Goal: Transaction & Acquisition: Register for event/course

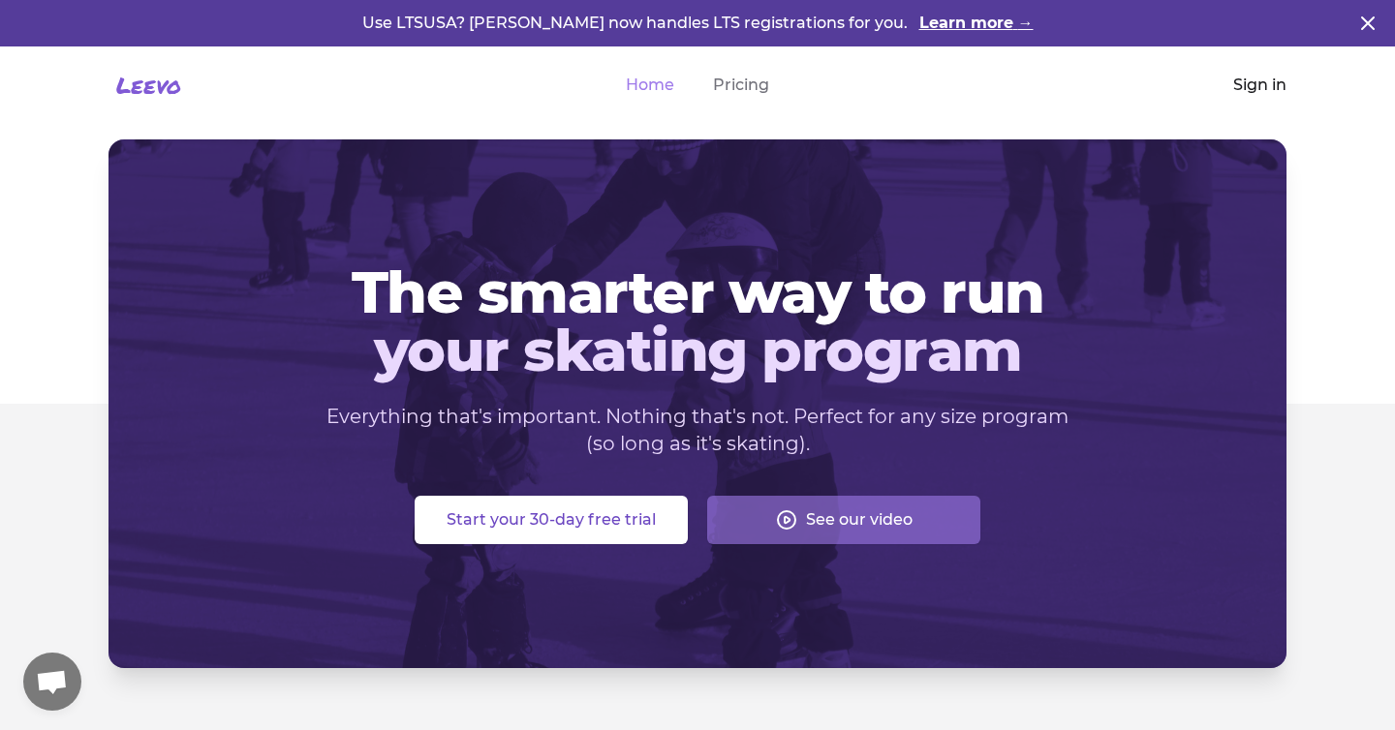
click at [1254, 92] on link "Sign in" at bounding box center [1259, 85] width 53 height 23
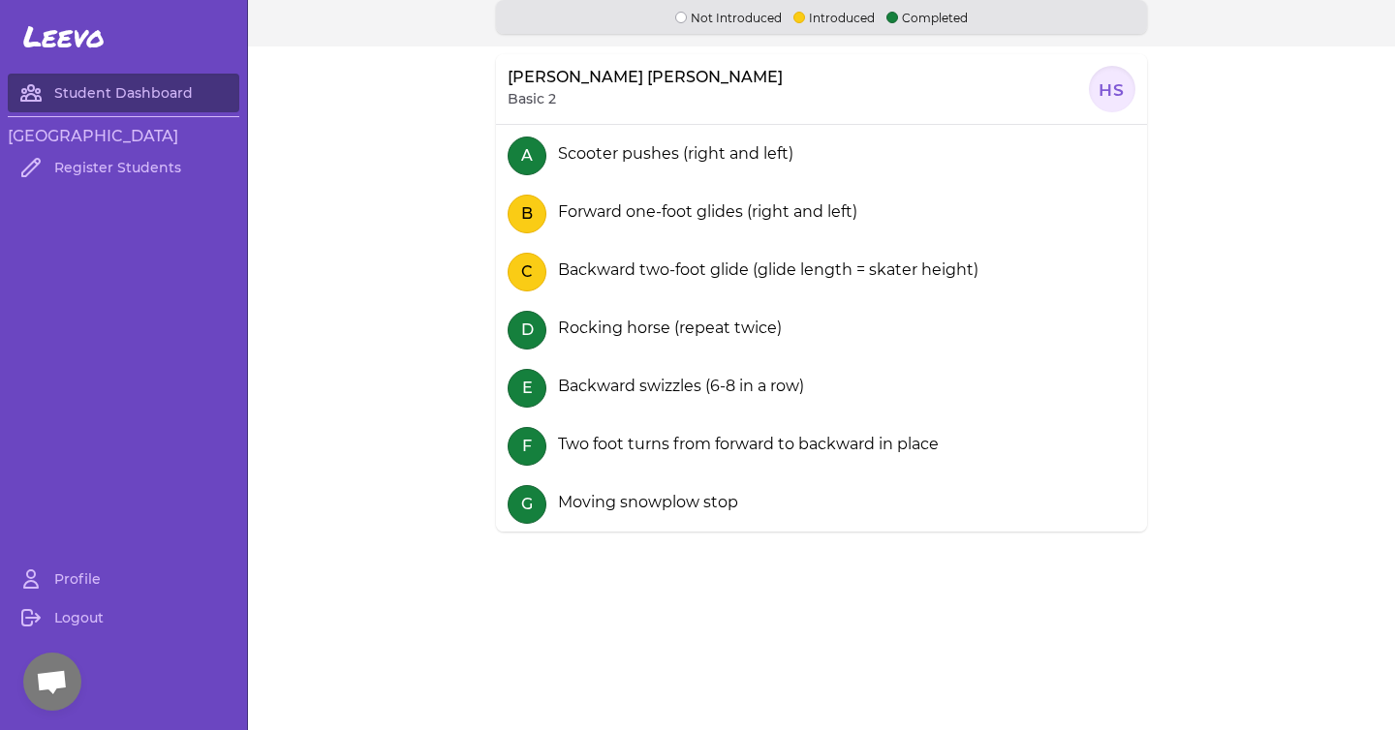
click at [388, 98] on section "Holland Shearer Basic 2 HS A Scooter pushes (right and left) B Forward one-foot…" at bounding box center [821, 364] width 1147 height 637
click at [149, 166] on link "Register Students" at bounding box center [124, 167] width 232 height 39
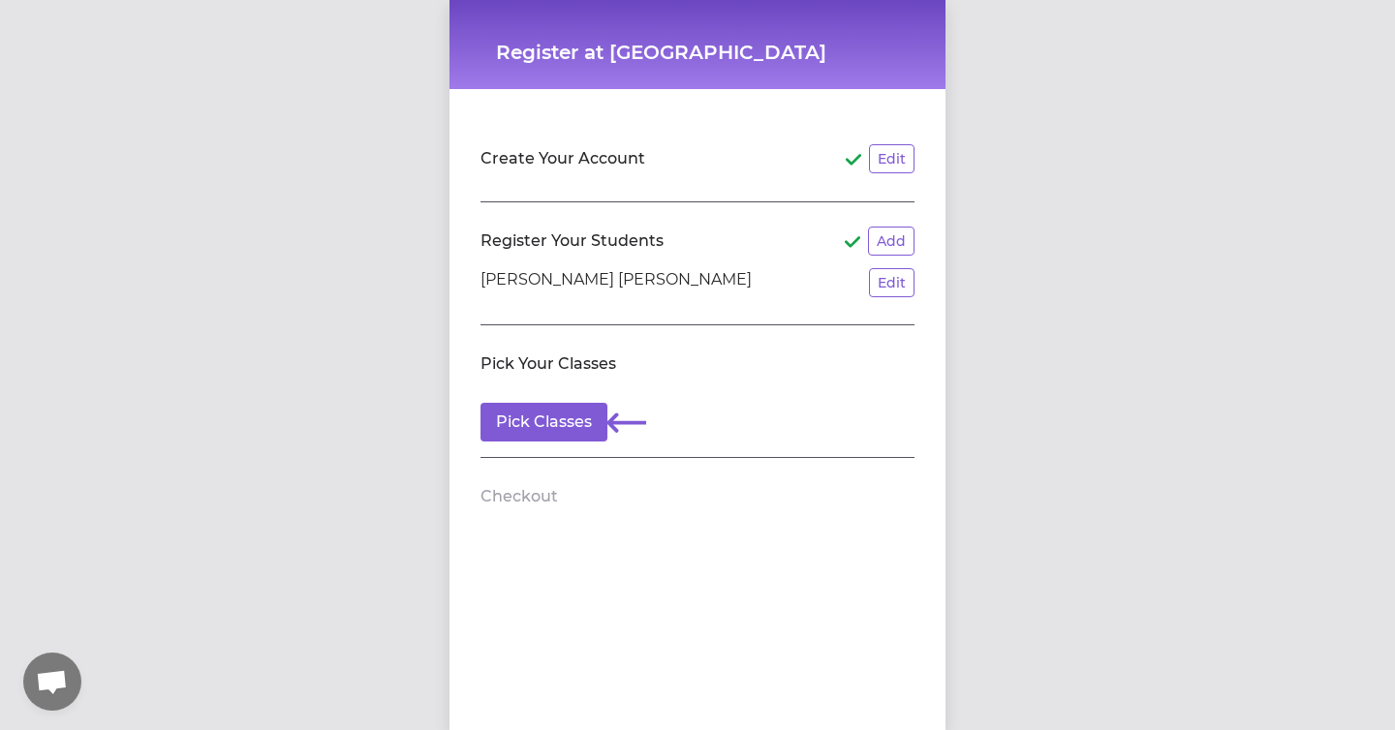
click at [544, 449] on section "Pick Your Classes Pick Classes" at bounding box center [697, 391] width 434 height 133
click at [545, 423] on button "Pick Classes" at bounding box center [543, 422] width 127 height 39
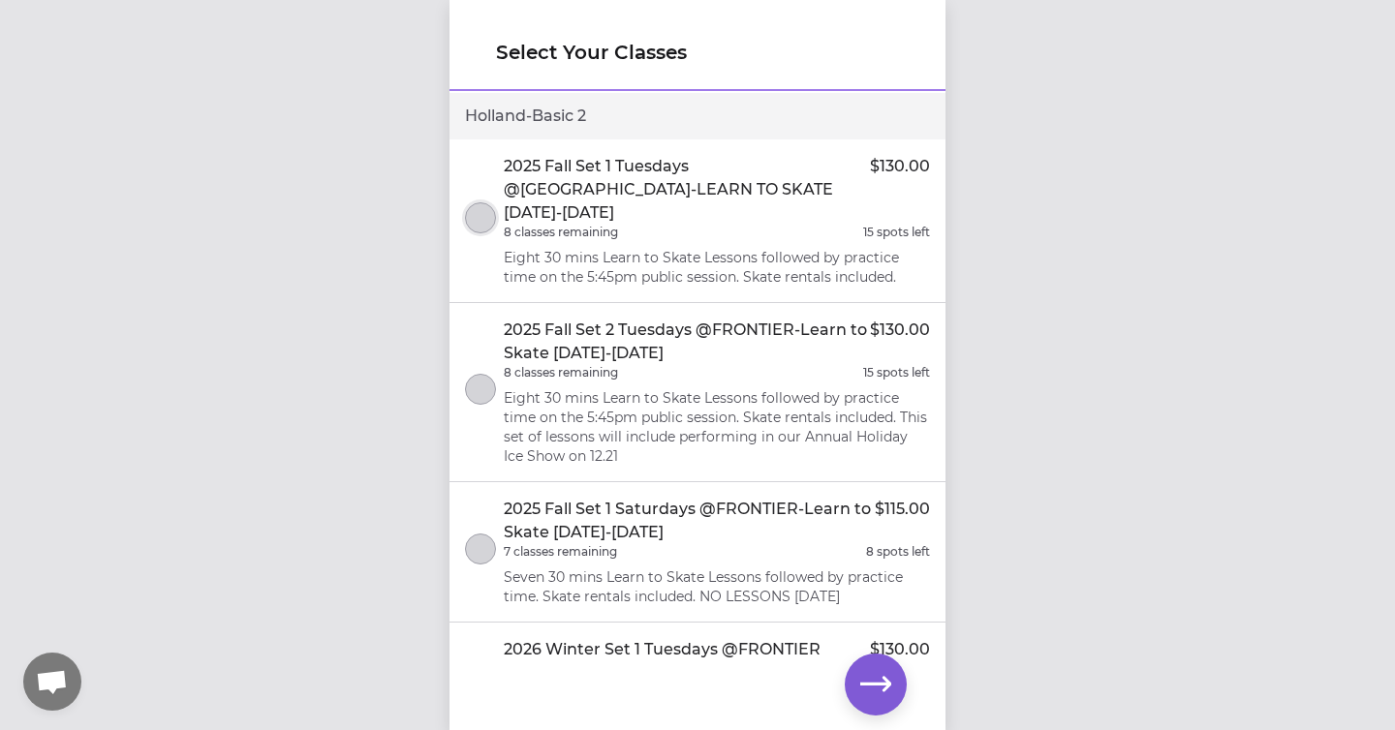
click at [479, 204] on button "select class" at bounding box center [480, 217] width 31 height 31
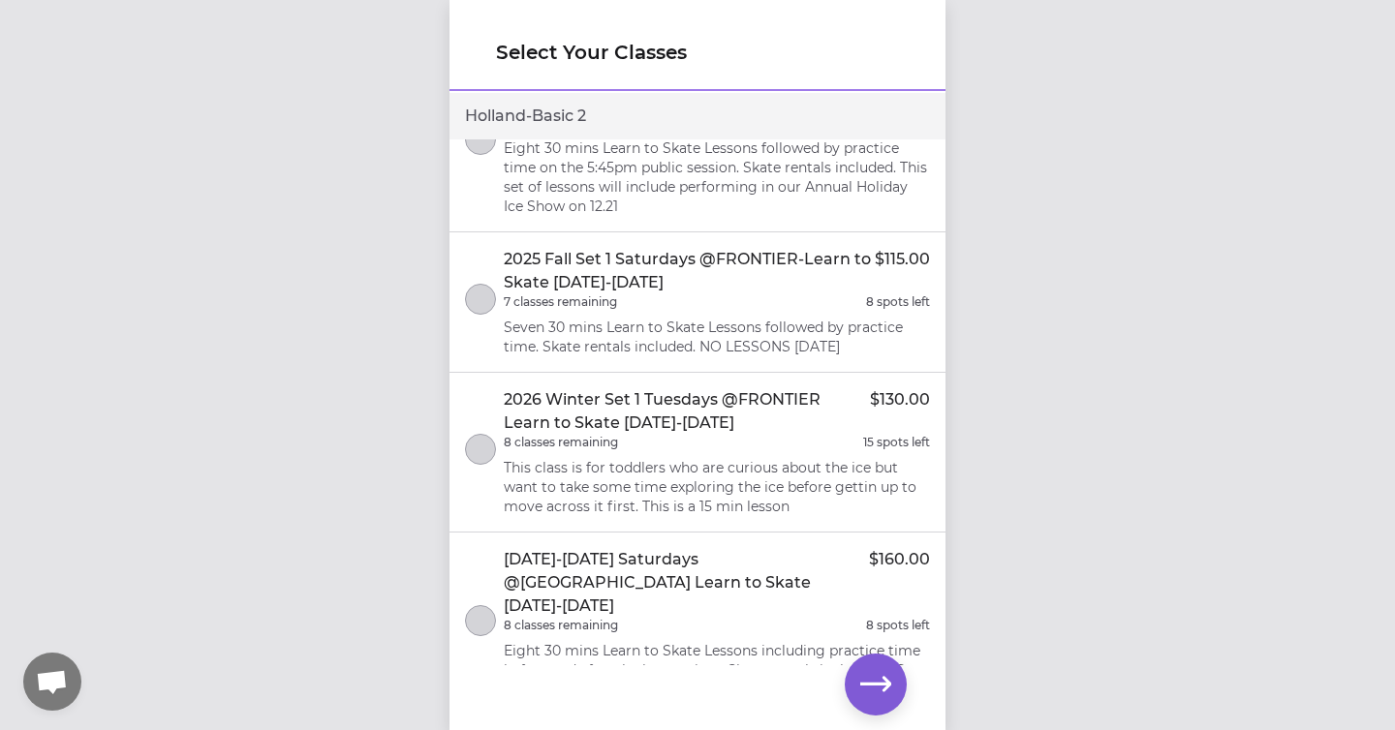
scroll to position [260, 0]
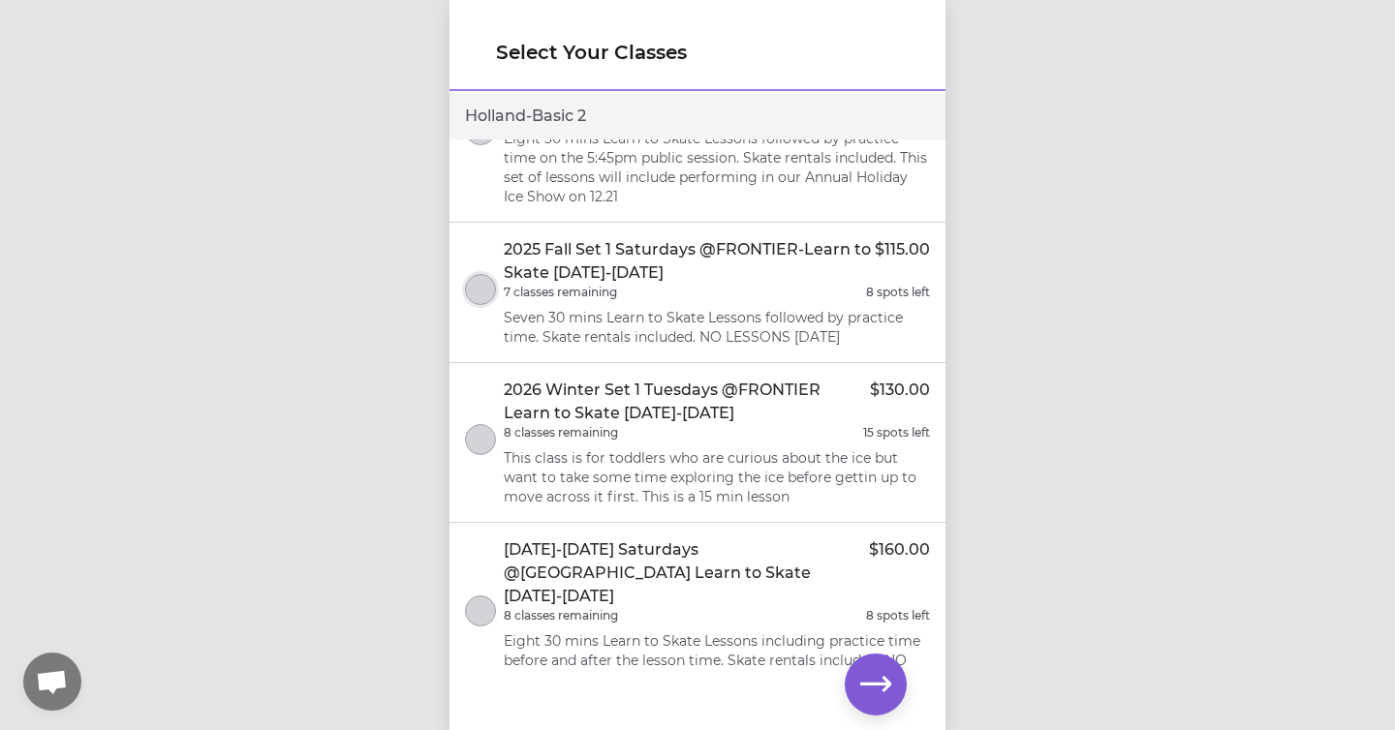
click at [482, 274] on button "select class" at bounding box center [480, 289] width 31 height 31
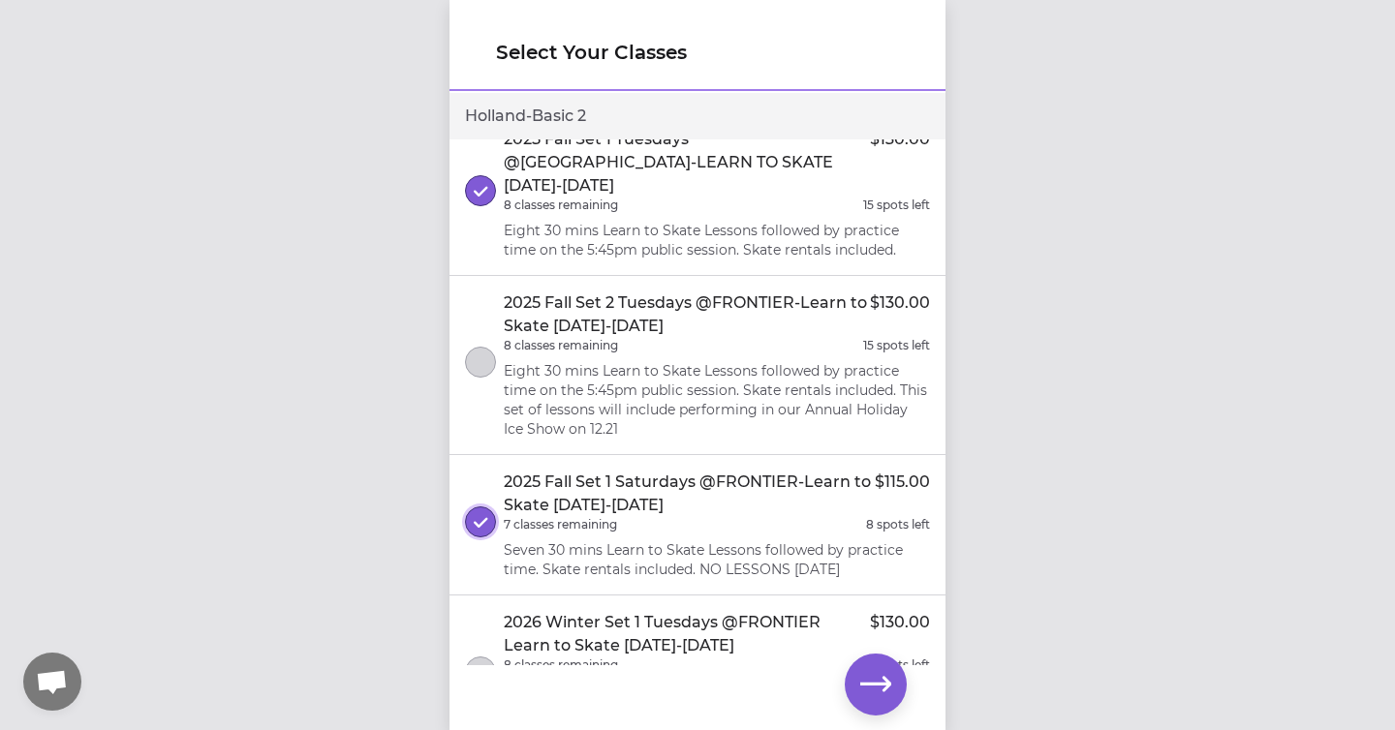
scroll to position [0, 0]
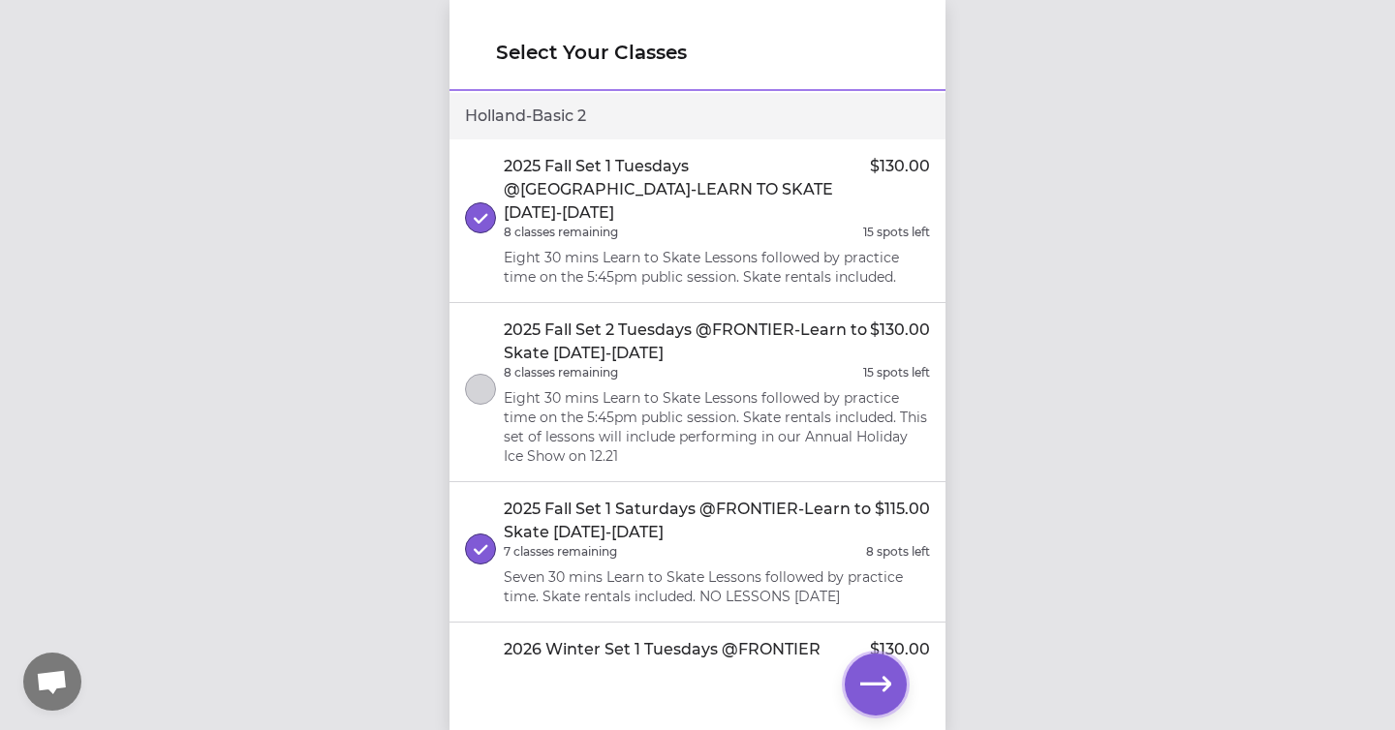
click at [870, 672] on icon "button" at bounding box center [875, 684] width 31 height 31
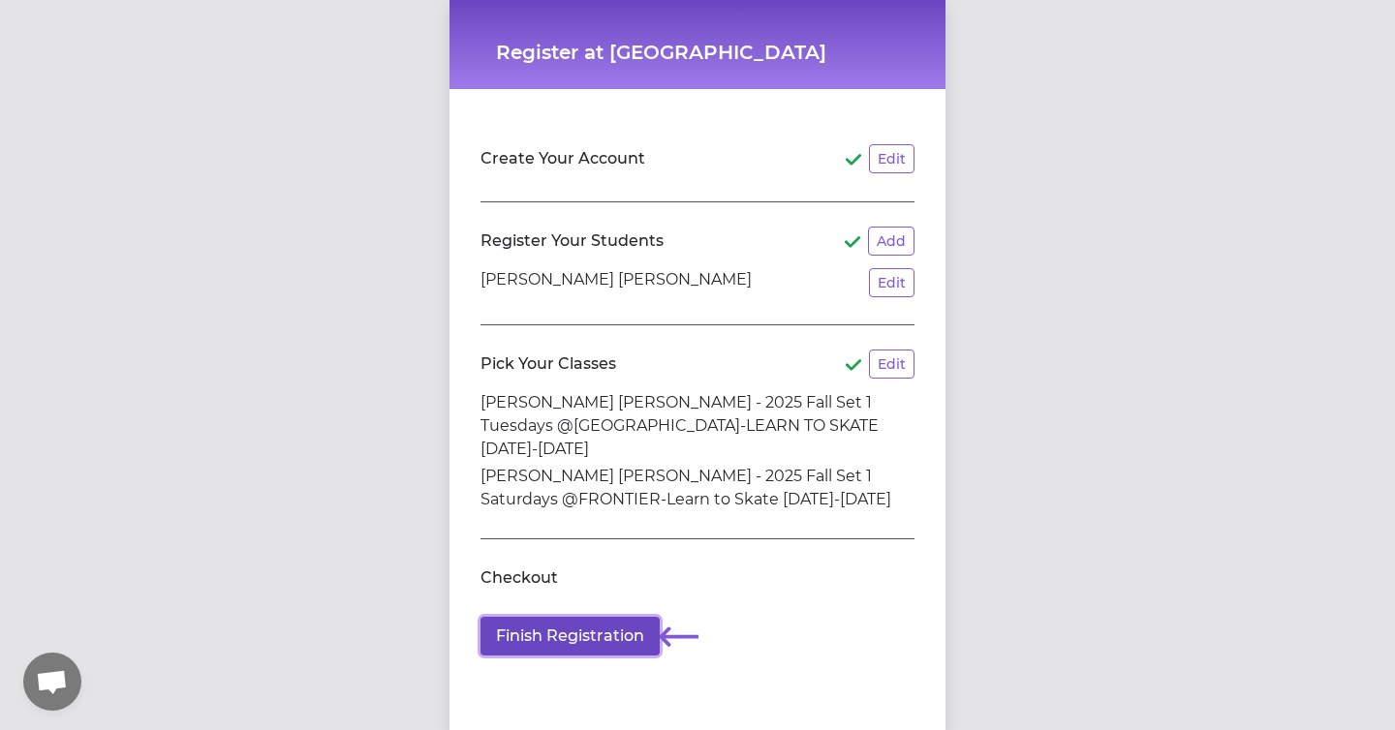
click at [615, 617] on button "Finish Registration" at bounding box center [569, 636] width 179 height 39
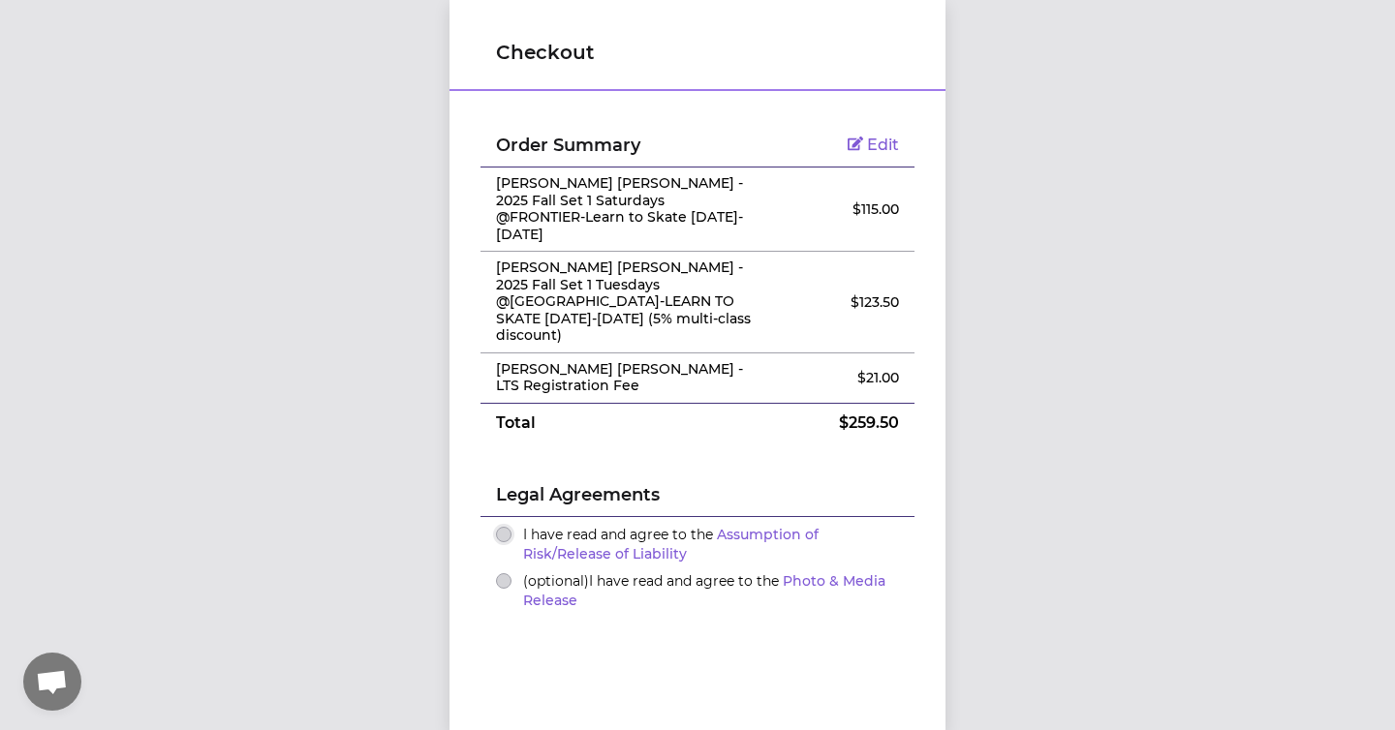
click at [507, 527] on button "I have read and agree to the Assumption of Risk/Release of Liability" at bounding box center [503, 534] width 15 height 15
click at [506, 573] on button "(optional) I have read and agree to the Photo & Media Release" at bounding box center [503, 580] width 15 height 15
click at [877, 147] on span "Edit" at bounding box center [883, 145] width 32 height 18
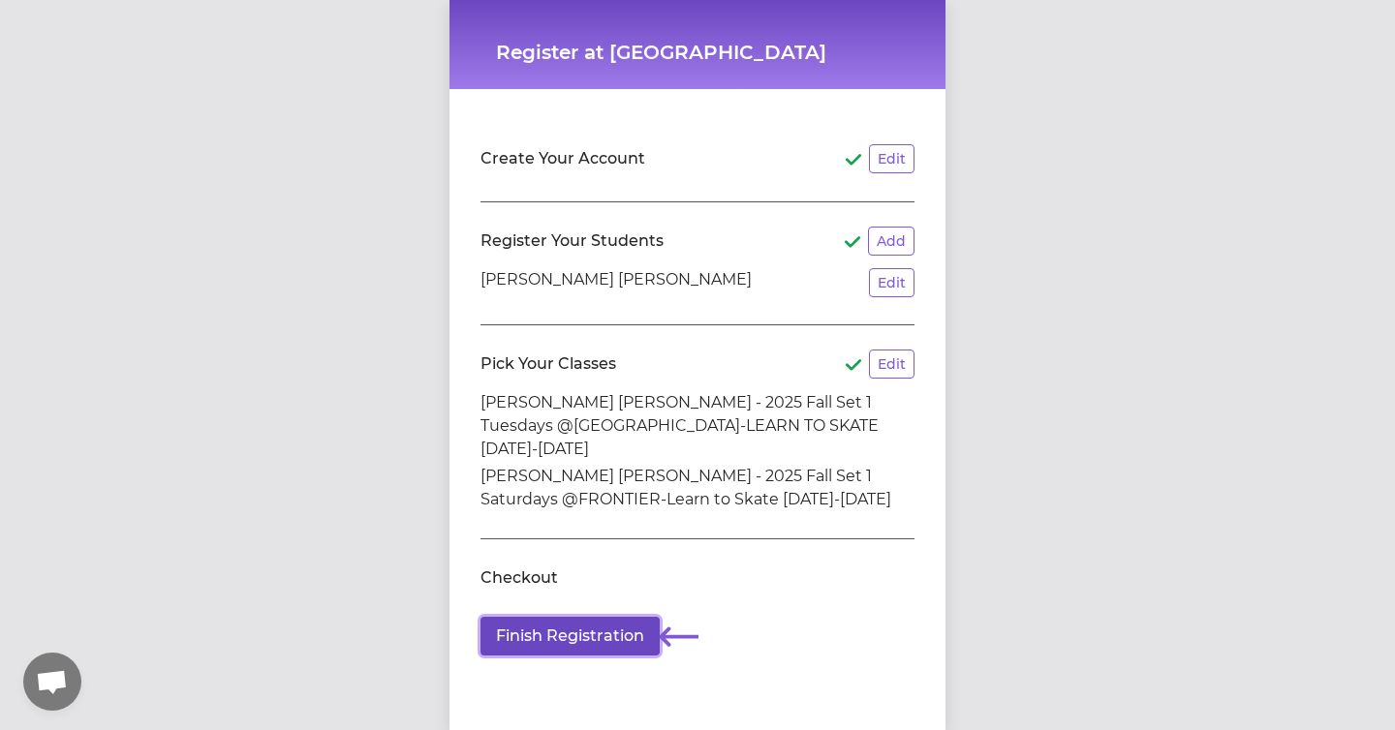
click at [534, 622] on button "Finish Registration" at bounding box center [569, 636] width 179 height 39
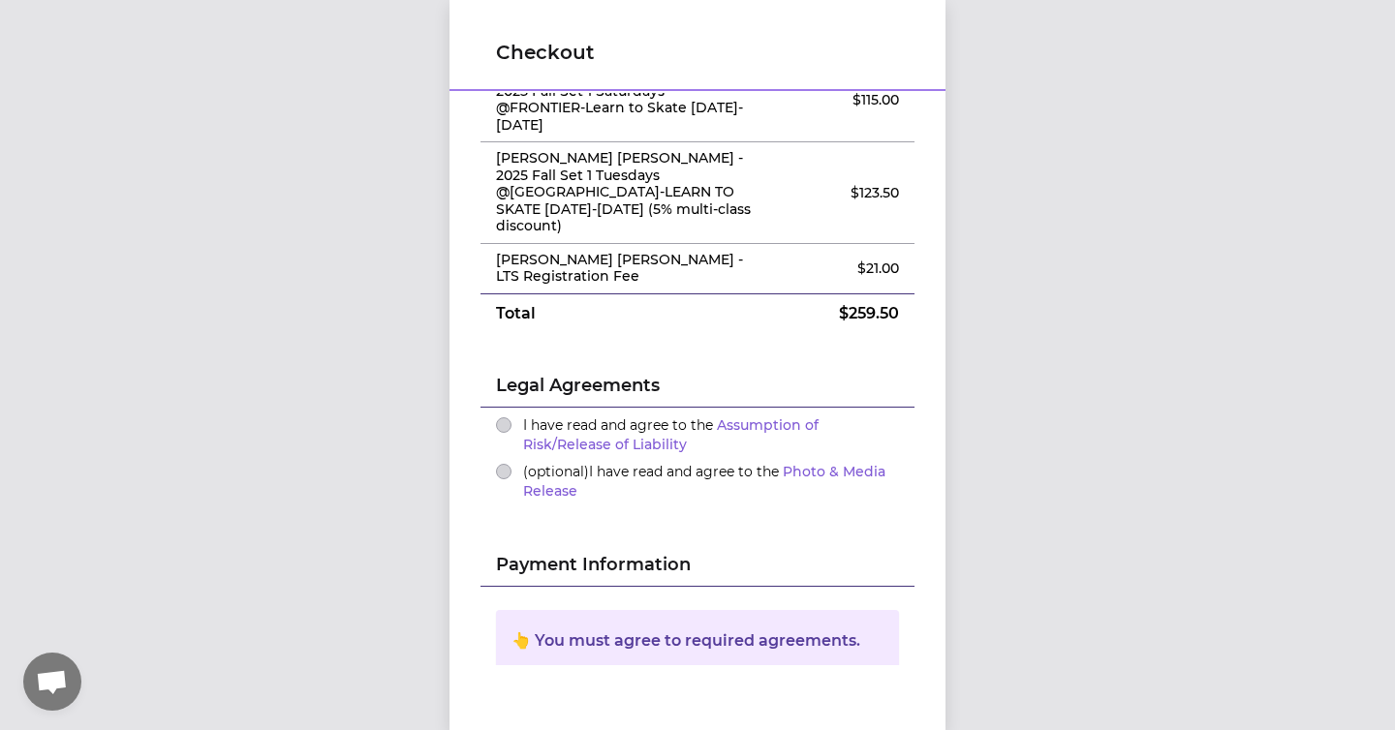
scroll to position [111, 0]
click at [501, 416] on button "I have read and agree to the Assumption of Risk/Release of Liability" at bounding box center [503, 423] width 15 height 15
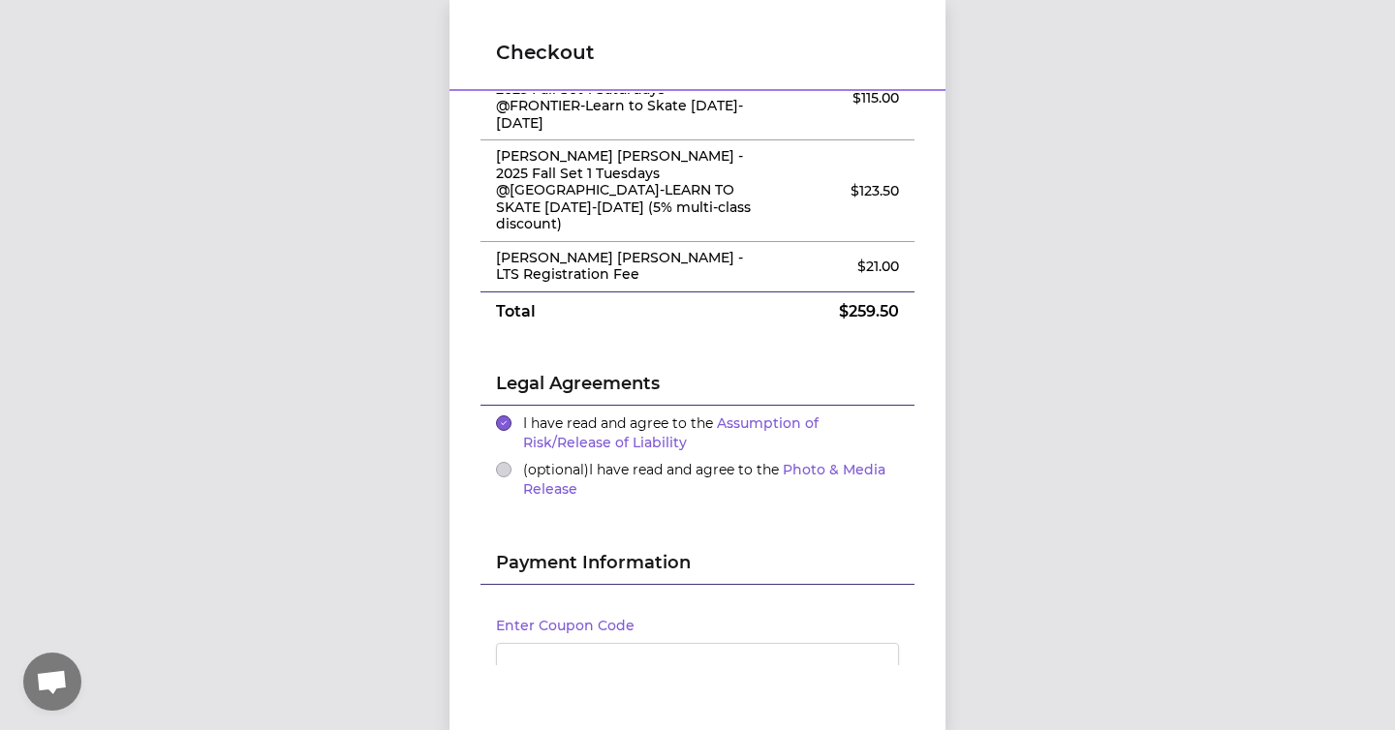
click at [501, 460] on div "(optional) I have read and agree to the Photo & Media Release" at bounding box center [697, 479] width 403 height 39
click at [504, 462] on button "(optional) I have read and agree to the Photo & Media Release" at bounding box center [503, 469] width 15 height 15
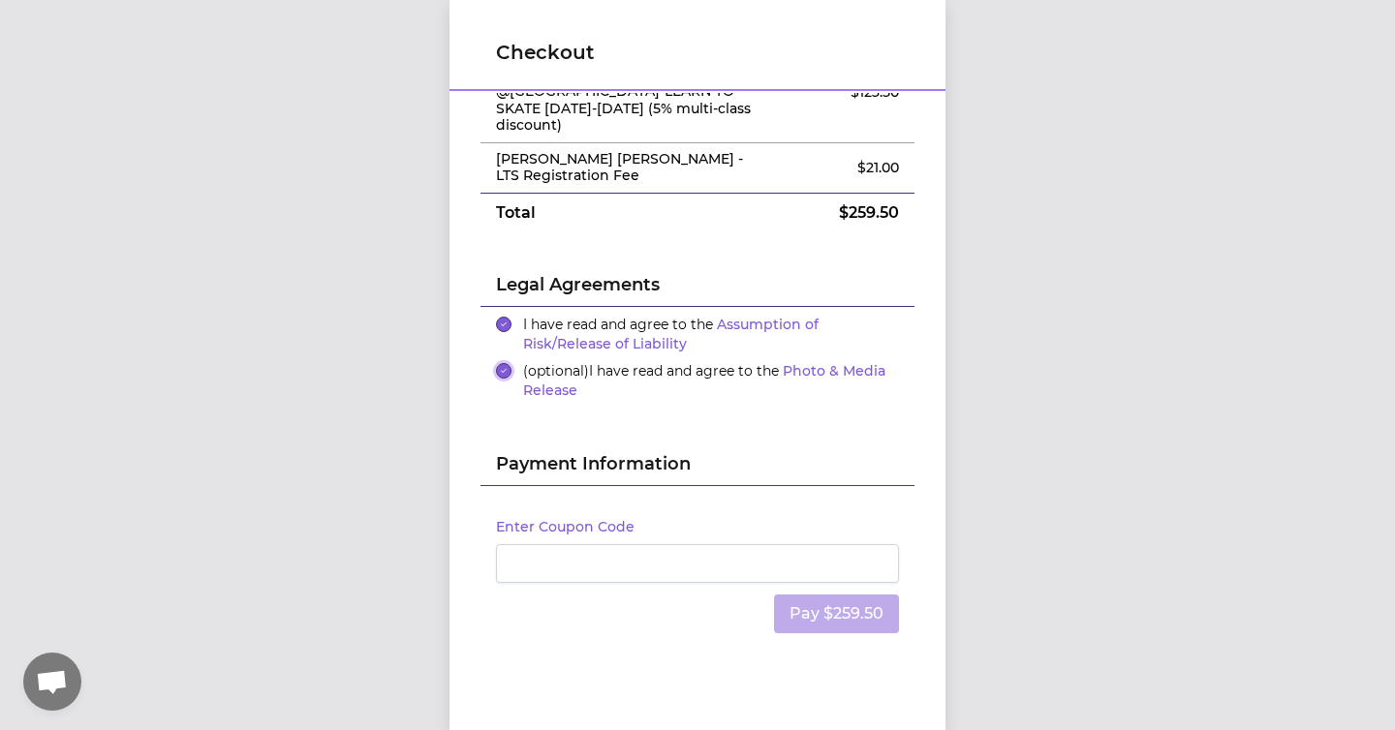
scroll to position [221, 0]
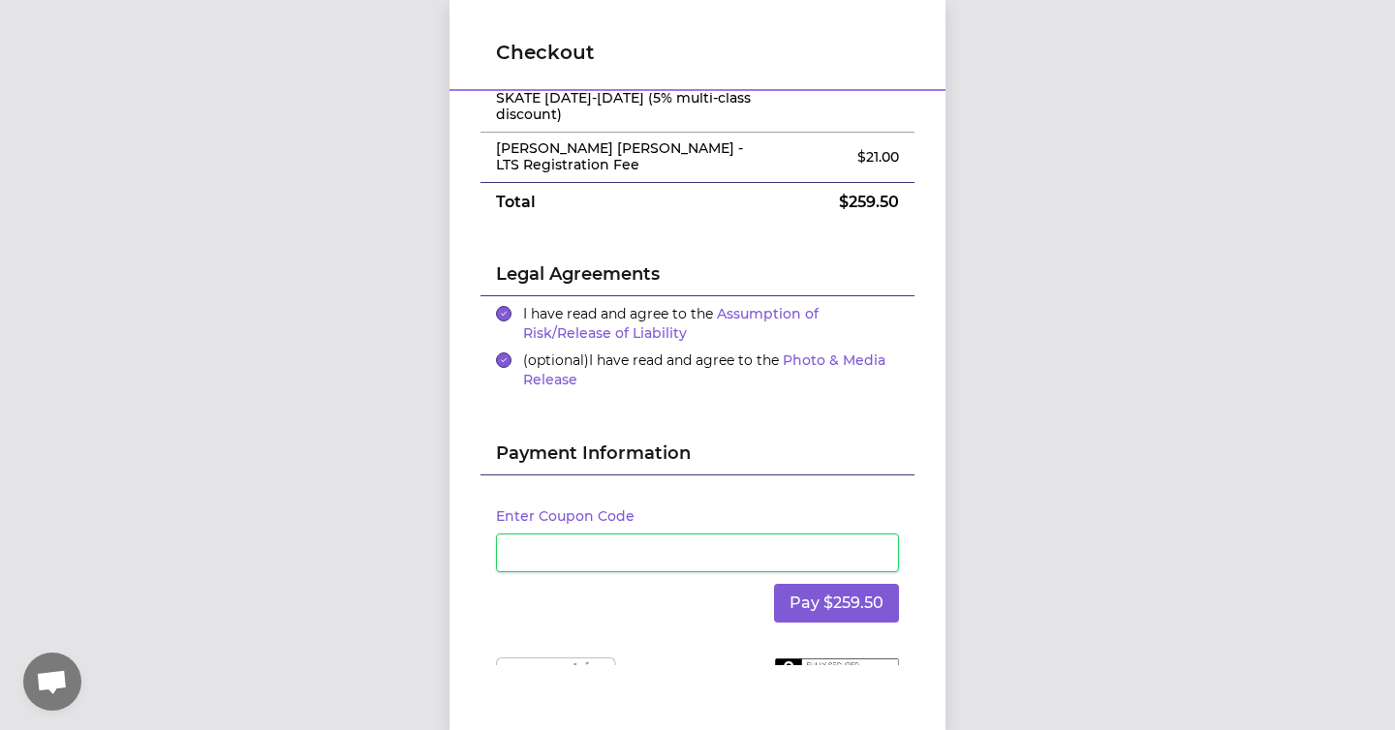
click at [728, 590] on div "Pay $259.50" at bounding box center [697, 603] width 403 height 62
click at [819, 611] on div "Enter Coupon Code Pay $259.50" at bounding box center [697, 567] width 434 height 182
click at [822, 584] on button "Pay $259.50" at bounding box center [836, 603] width 125 height 39
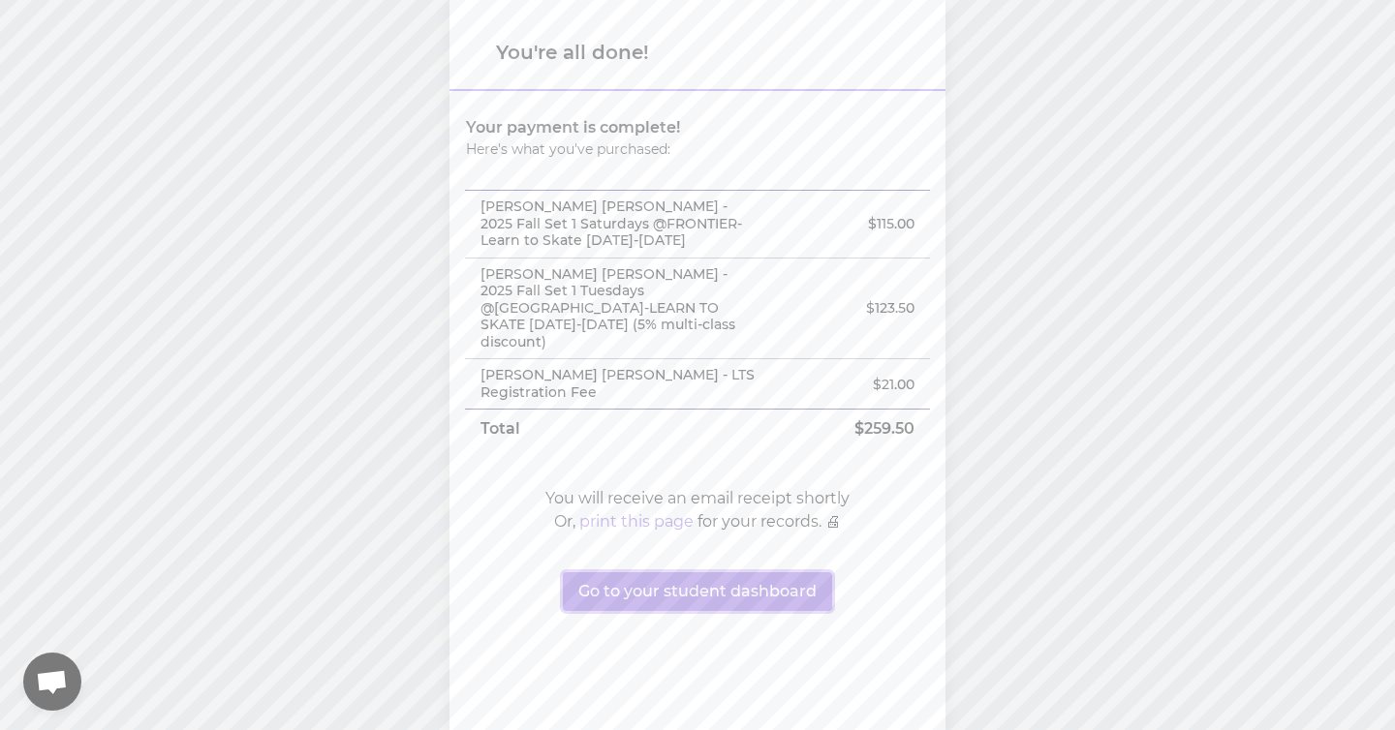
click at [822, 572] on button "Go to your student dashboard" at bounding box center [697, 591] width 269 height 39
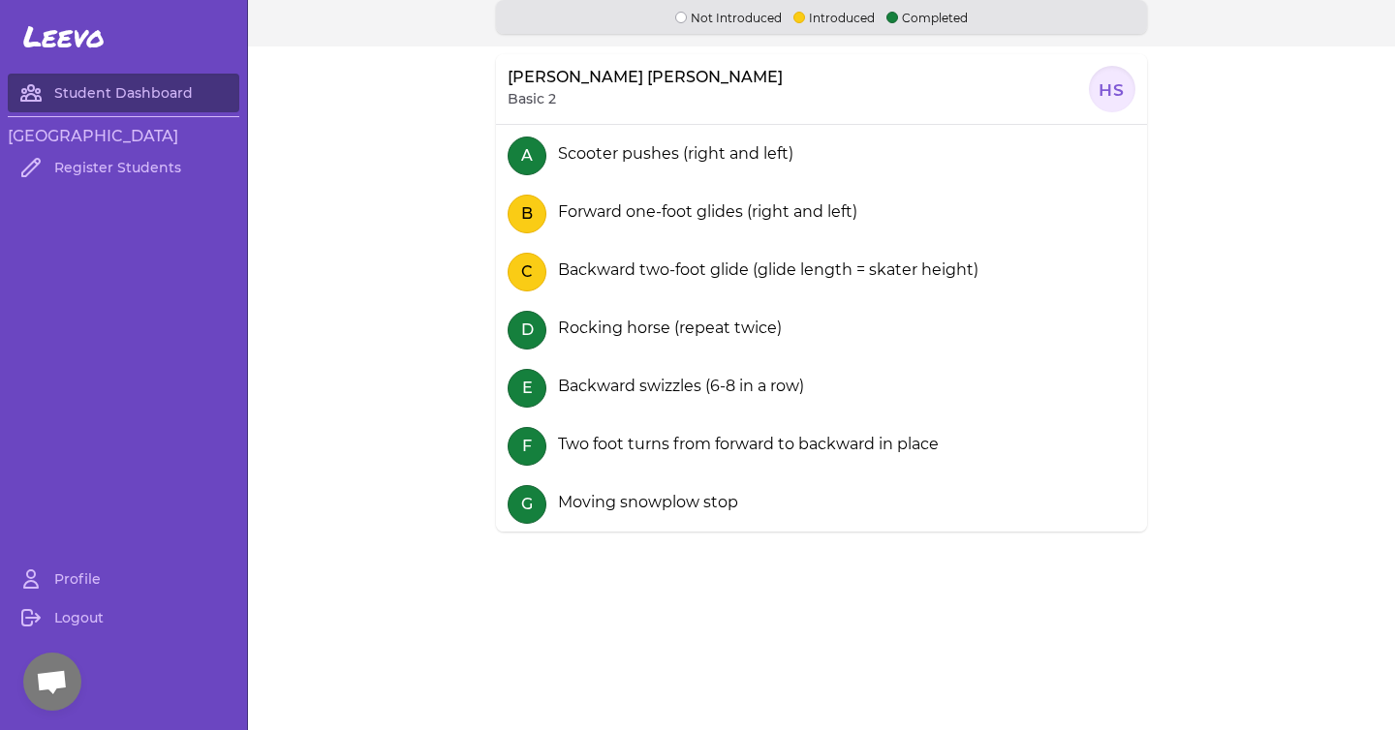
click at [537, 104] on p "Basic 2" at bounding box center [532, 98] width 48 height 19
click at [1109, 78] on div at bounding box center [1112, 89] width 46 height 46
click at [529, 106] on p "Basic 2" at bounding box center [532, 98] width 48 height 19
click at [718, 11] on p "Not Introduced" at bounding box center [728, 17] width 107 height 18
click at [67, 32] on span "Leevo" at bounding box center [63, 36] width 81 height 35
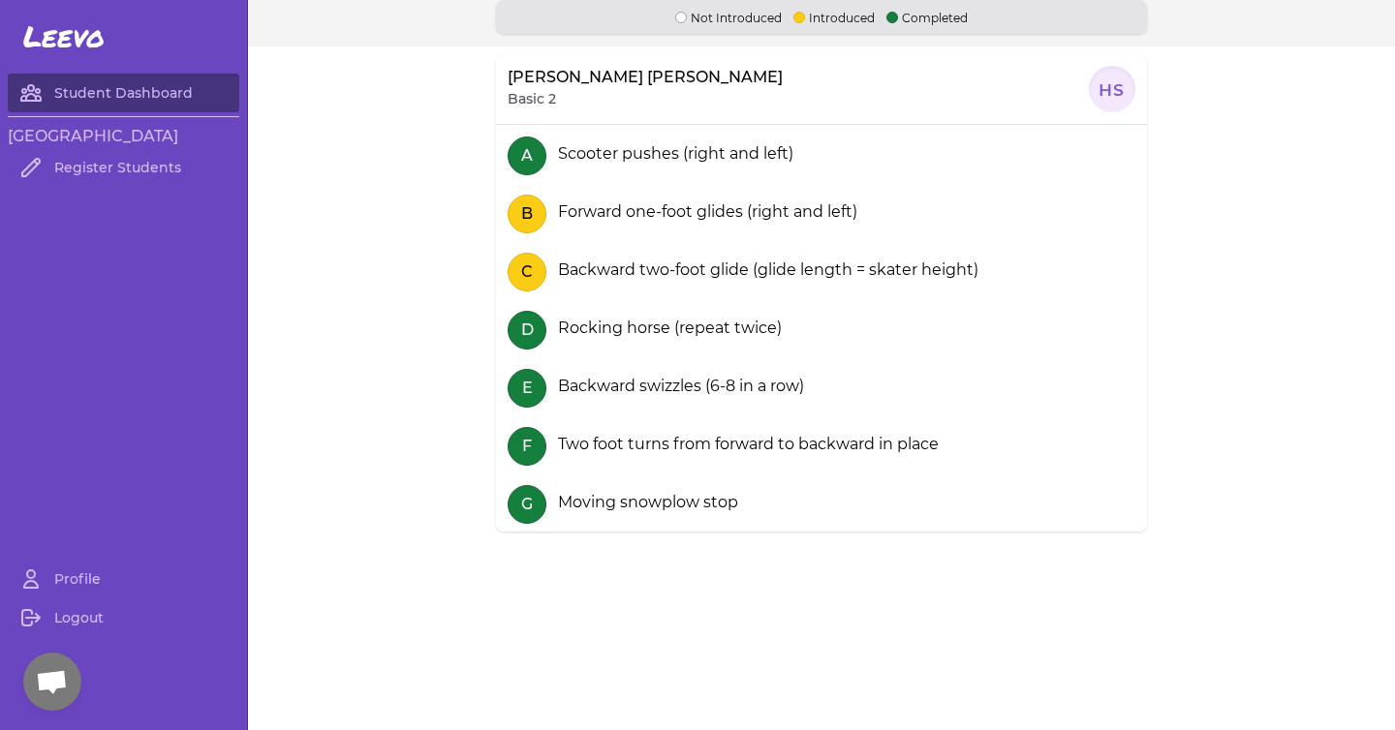
drag, startPoint x: 65, startPoint y: 49, endPoint x: 120, endPoint y: 17, distance: 63.8
click at [65, 49] on span "Leevo" at bounding box center [63, 36] width 81 height 35
click at [548, 96] on p "Basic 2" at bounding box center [532, 98] width 48 height 19
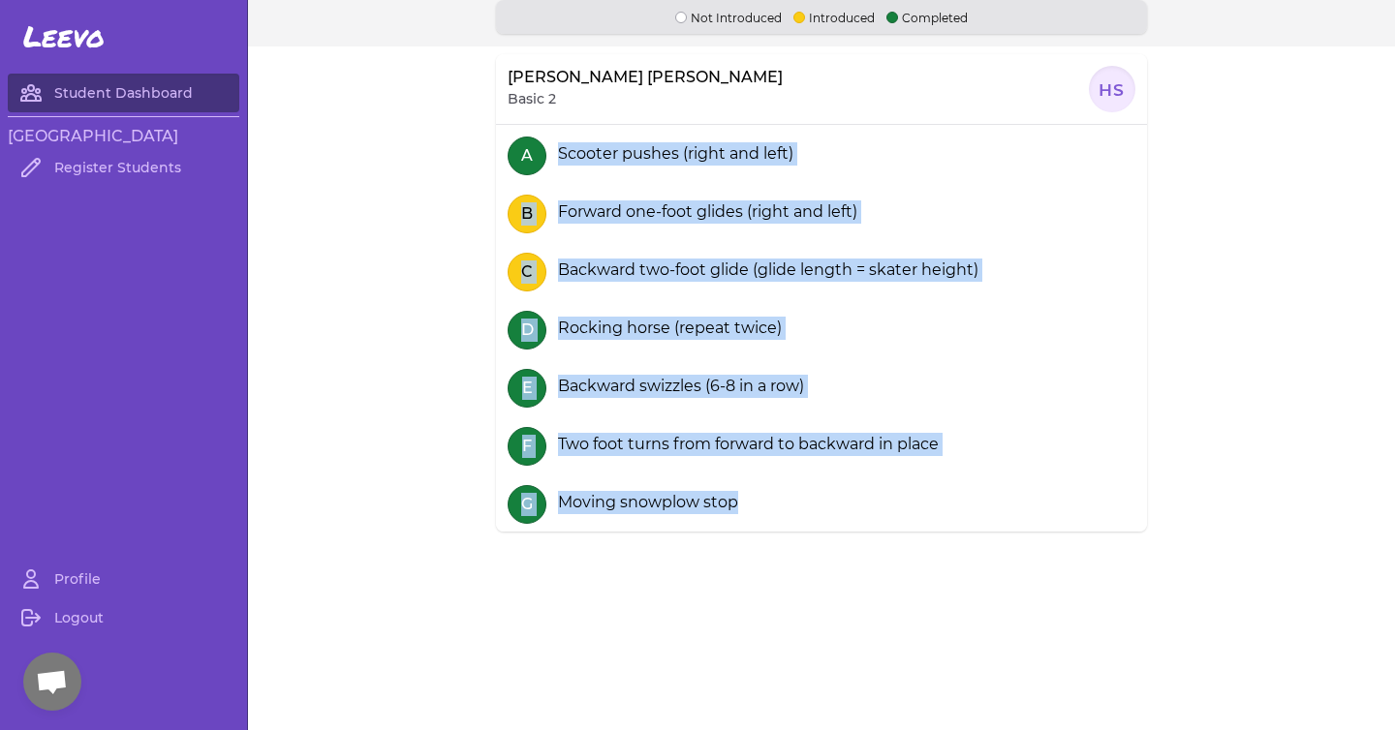
drag, startPoint x: 767, startPoint y: 517, endPoint x: 567, endPoint y: 153, distance: 415.8
click at [563, 153] on section "A Scooter pushes (right and left) B Forward one-foot glides (right and left) C …" at bounding box center [821, 328] width 651 height 407
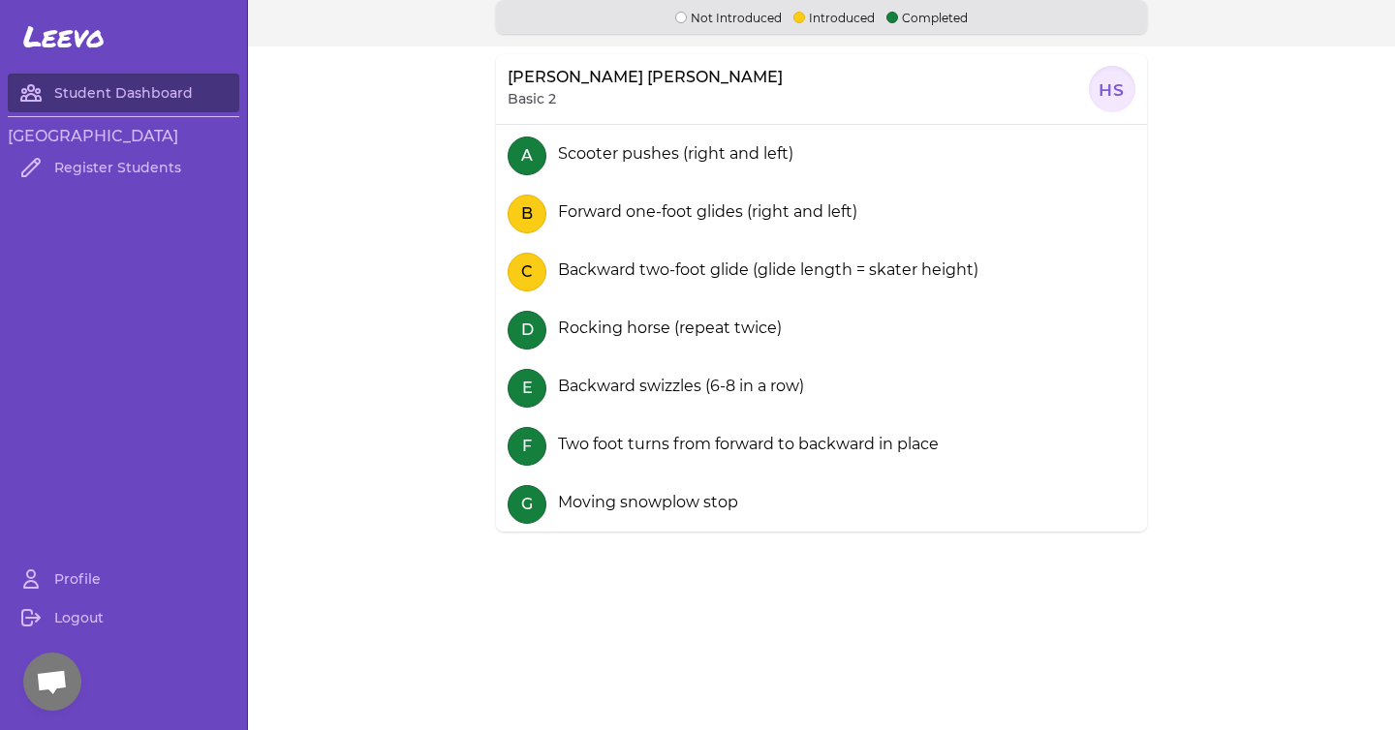
click at [1034, 421] on div "F Two foot turns from forward to backward in place" at bounding box center [821, 445] width 651 height 58
